Goal: Information Seeking & Learning: Find specific fact

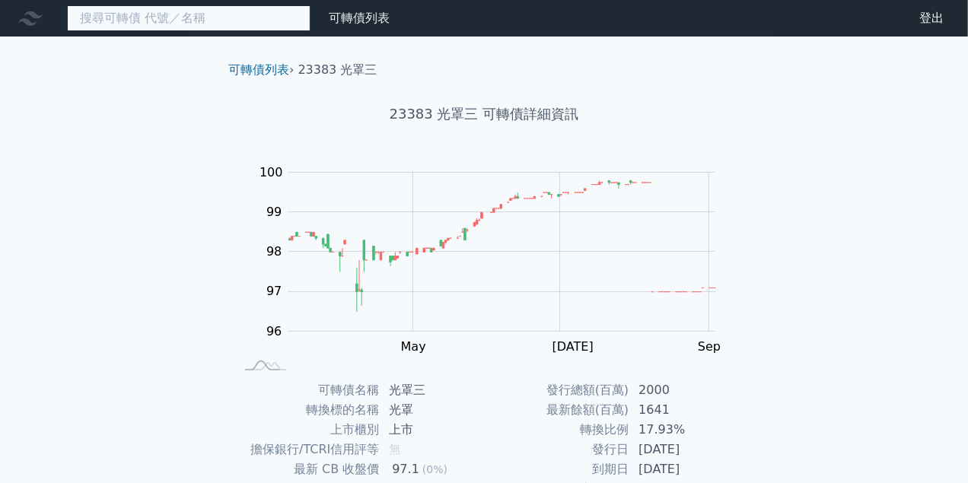
click at [241, 19] on input at bounding box center [189, 18] width 244 height 26
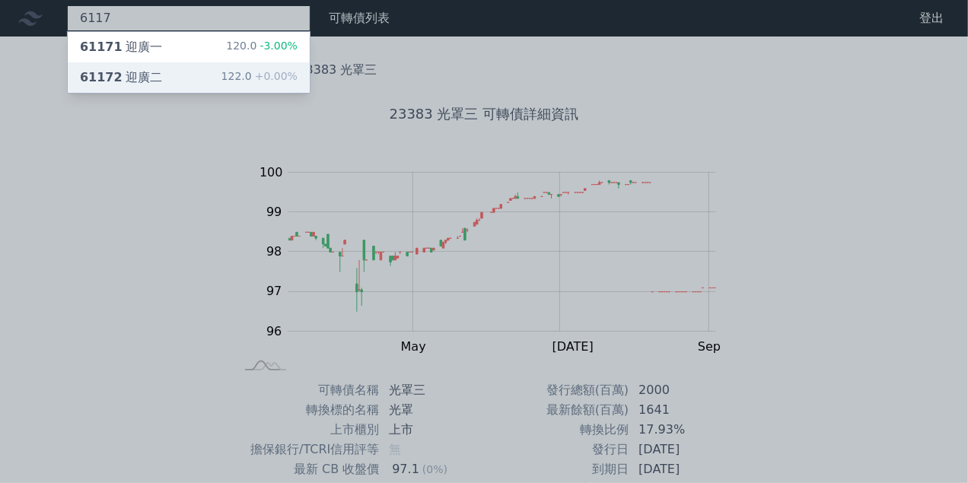
type input "6117"
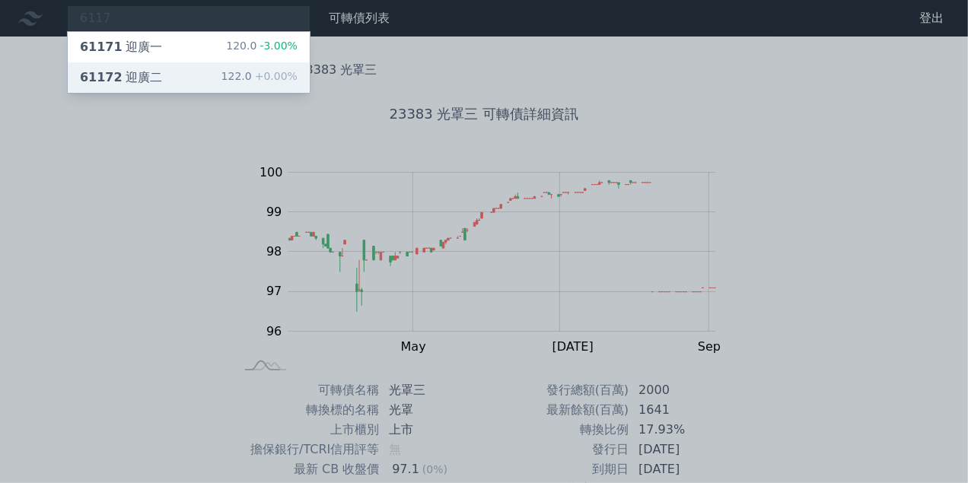
click at [209, 69] on div "61172 迎廣二 122.0 +0.00%" at bounding box center [189, 77] width 242 height 30
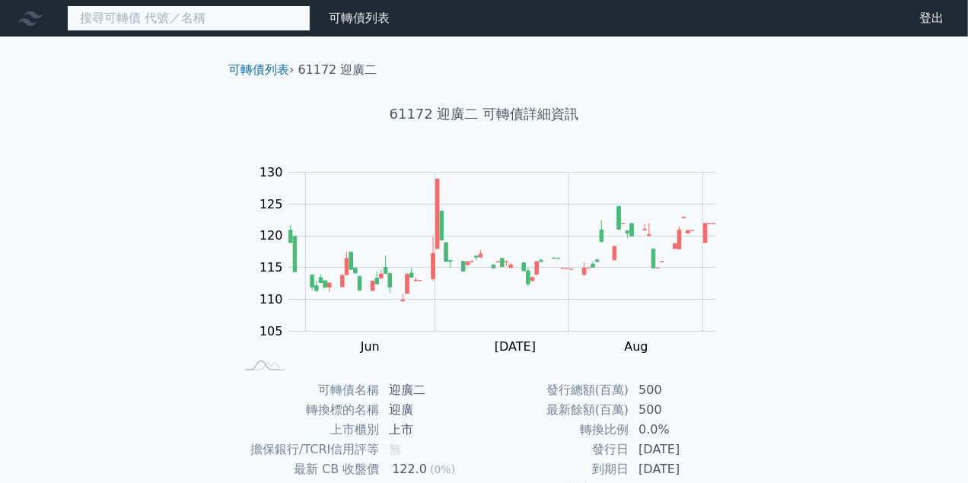
click at [217, 20] on input at bounding box center [189, 18] width 244 height 26
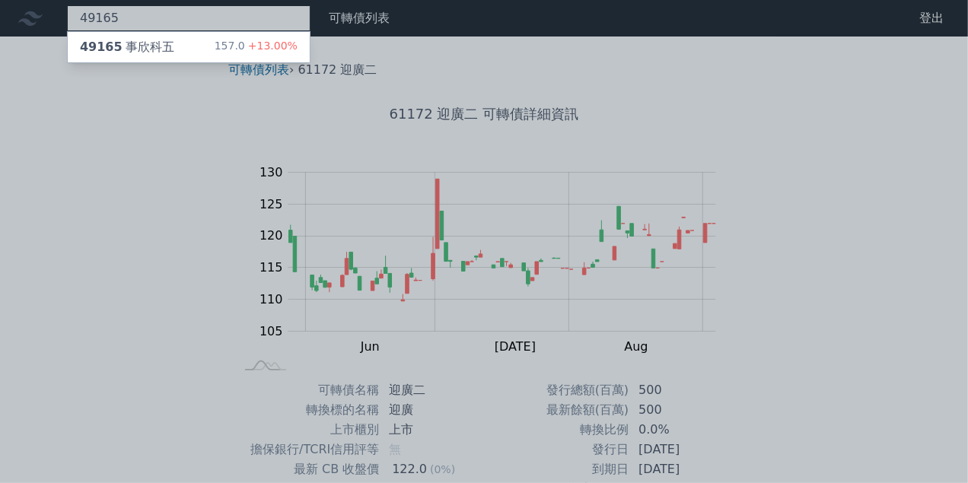
type input "49165"
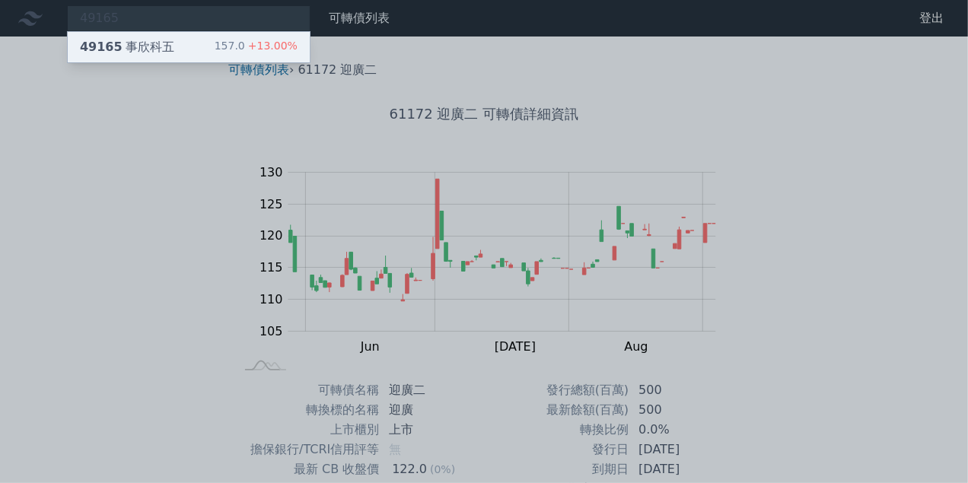
click at [207, 46] on div "49165 事欣科五 157.0 +13.00%" at bounding box center [189, 47] width 242 height 30
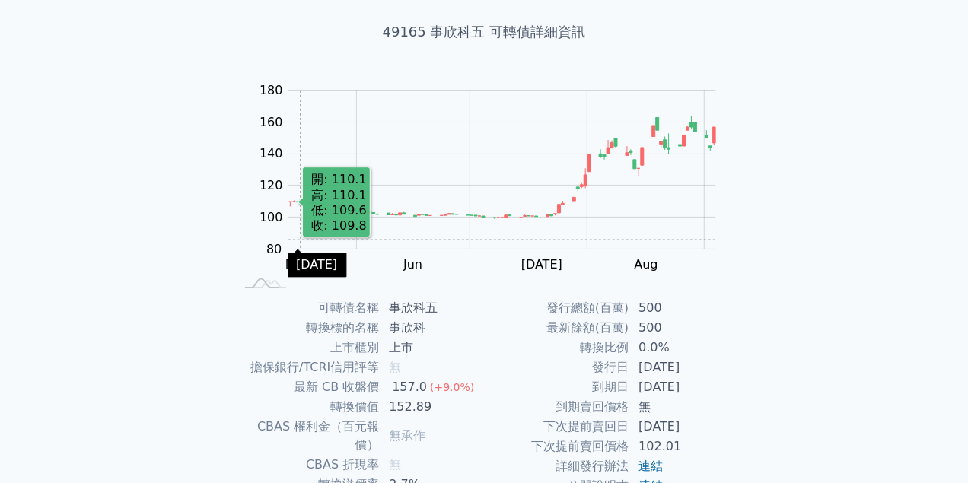
scroll to position [76, 0]
